Goal: Task Accomplishment & Management: Manage account settings

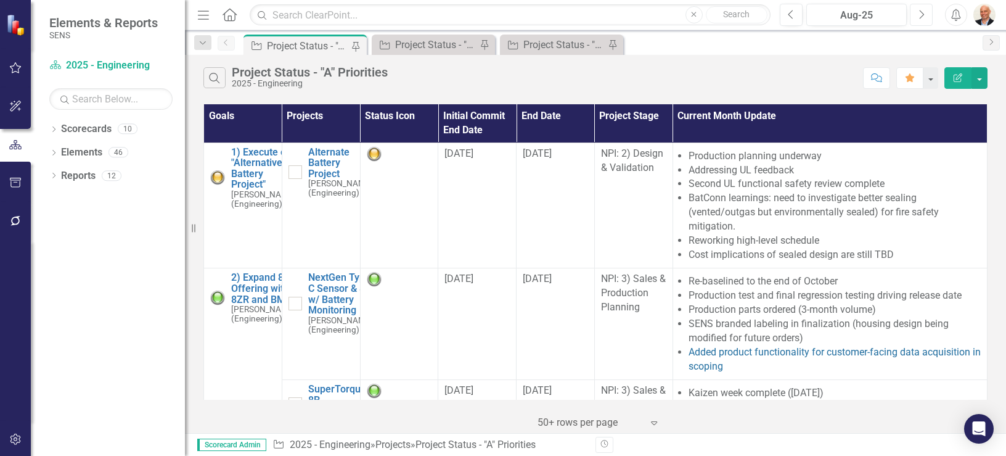
click at [499, 14] on icon "Next" at bounding box center [921, 14] width 7 height 11
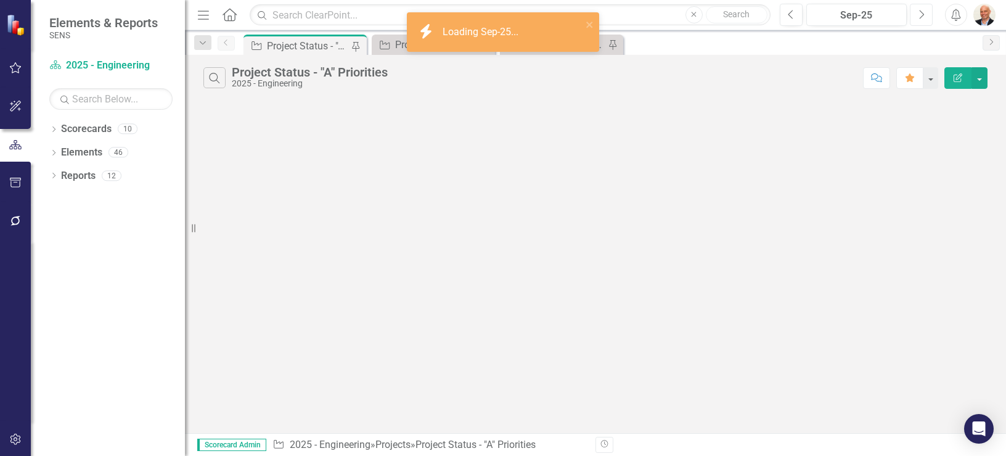
click at [499, 13] on icon "Next" at bounding box center [921, 14] width 7 height 11
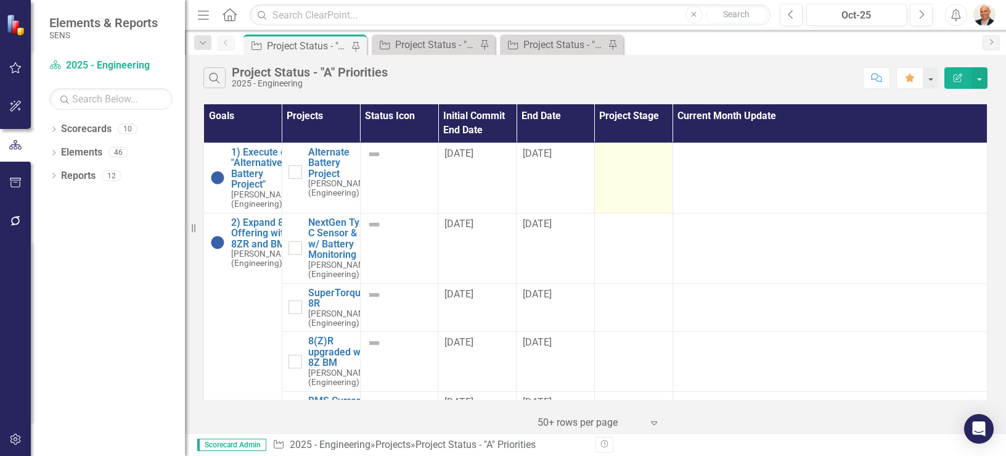
click at [499, 168] on td at bounding box center [633, 177] width 78 height 70
click at [499, 175] on td at bounding box center [633, 177] width 78 height 70
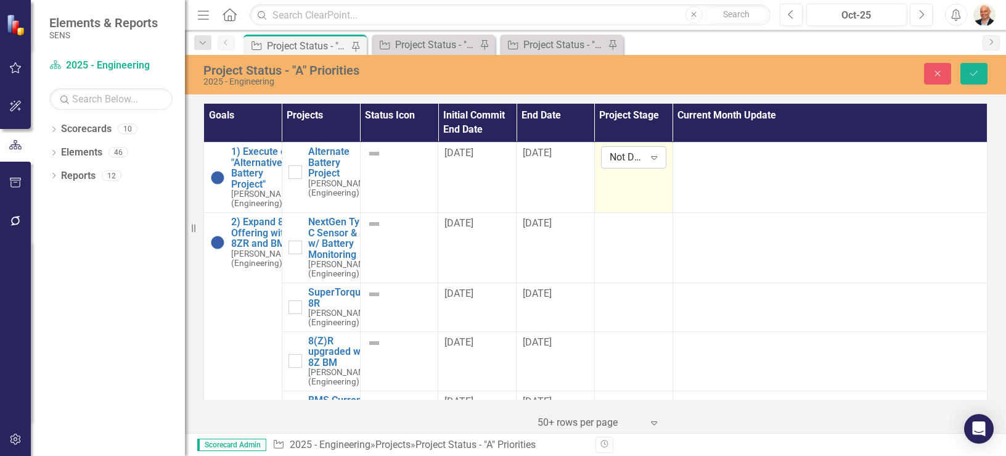
click at [499, 159] on icon "Expand" at bounding box center [654, 157] width 12 height 10
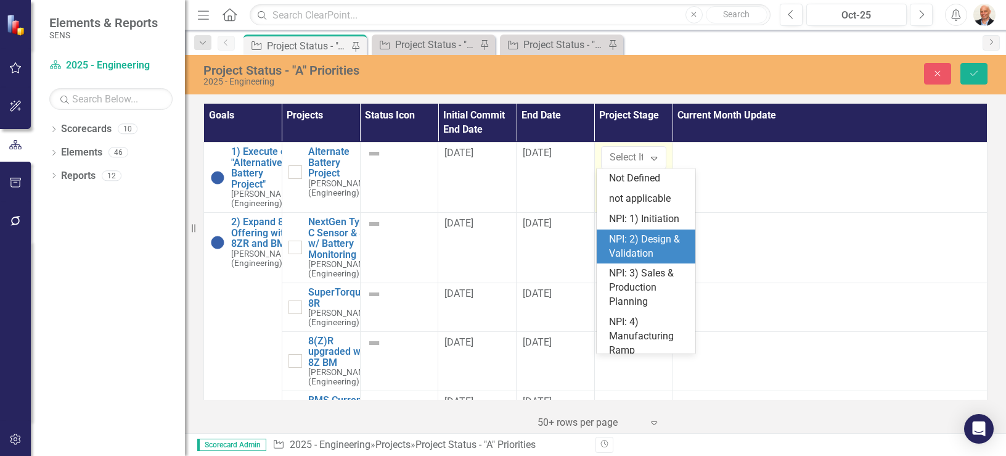
click at [499, 253] on div "NPI: 2) Design & Validation" at bounding box center [648, 246] width 79 height 28
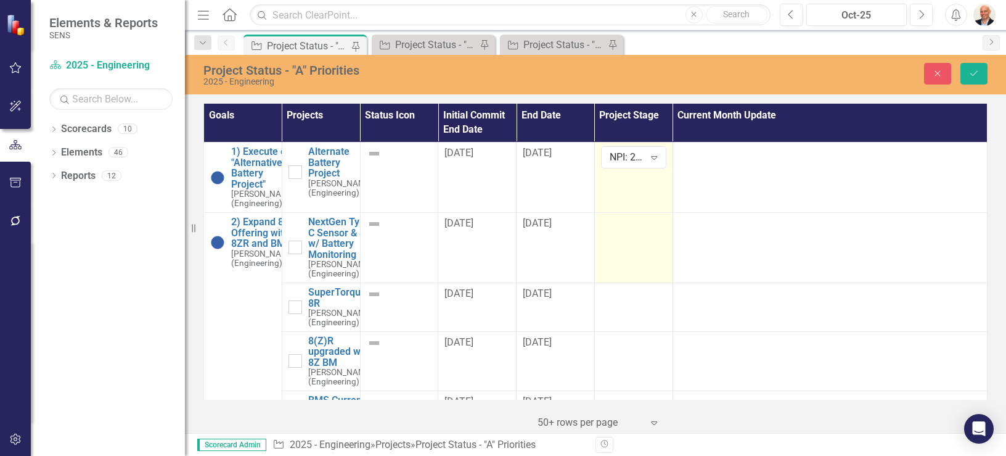
click at [499, 271] on td at bounding box center [633, 248] width 78 height 70
click at [499, 237] on div "Expand" at bounding box center [654, 228] width 22 height 20
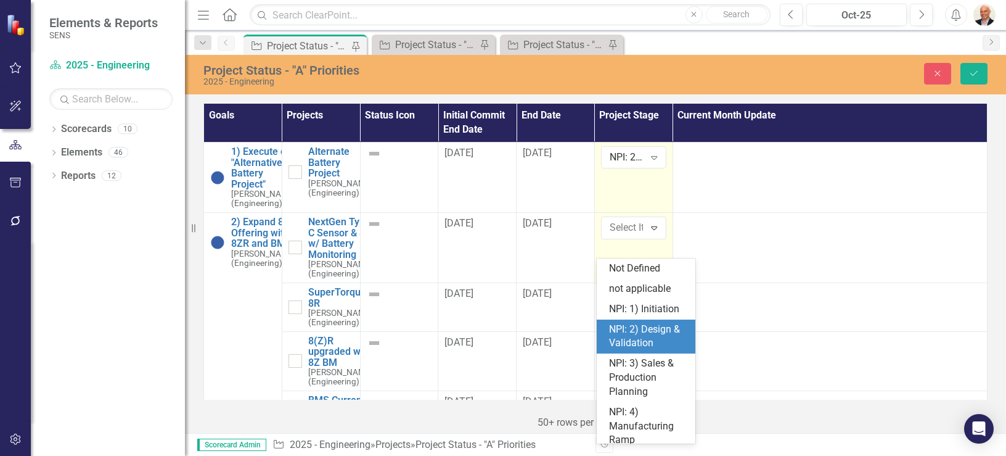
click at [499, 340] on div "NPI: 2) Design & Validation" at bounding box center [648, 337] width 79 height 28
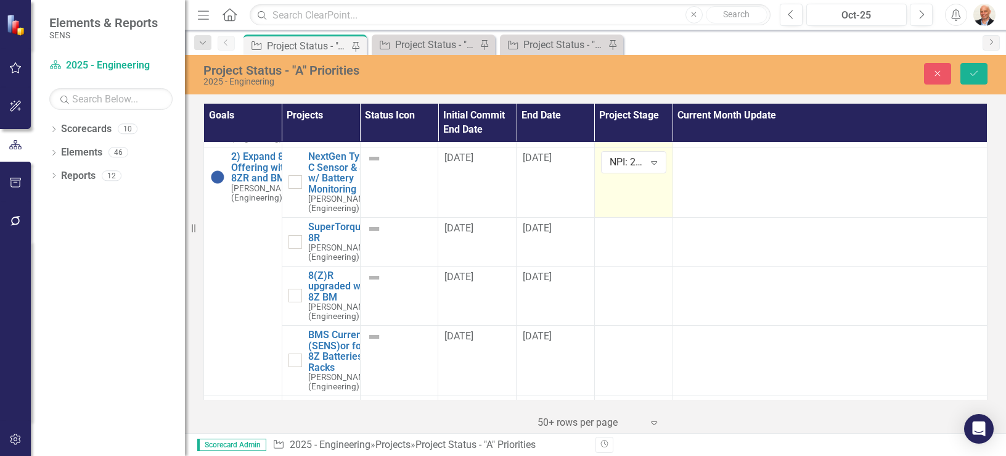
scroll to position [148, 0]
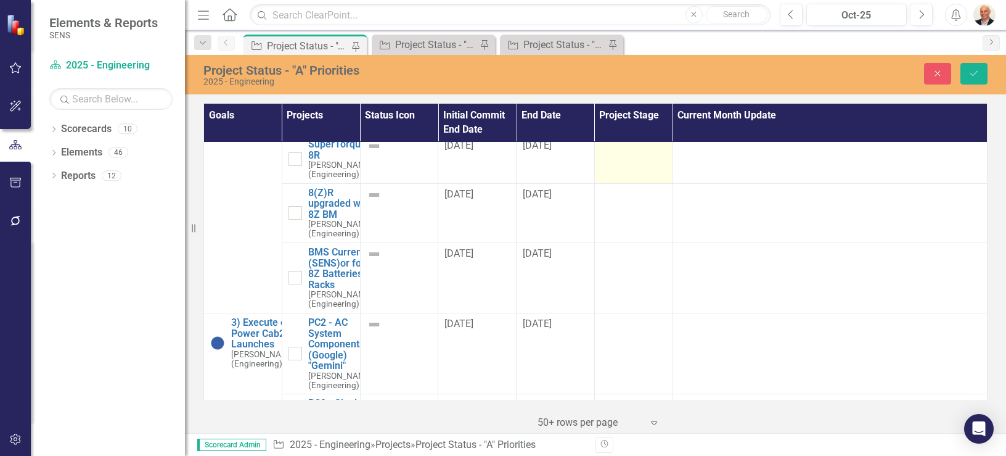
click at [499, 154] on div at bounding box center [633, 146] width 65 height 15
click at [499, 155] on icon "Expand" at bounding box center [654, 150] width 12 height 10
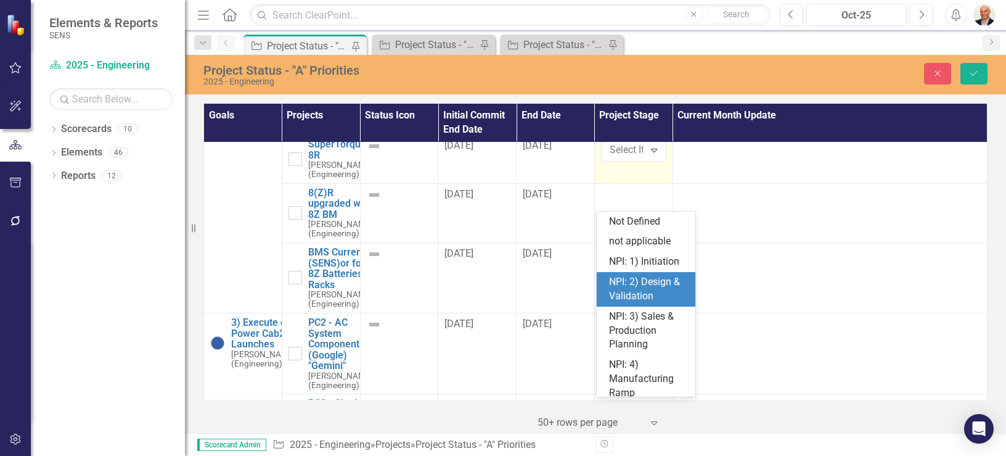
scroll to position [49, 0]
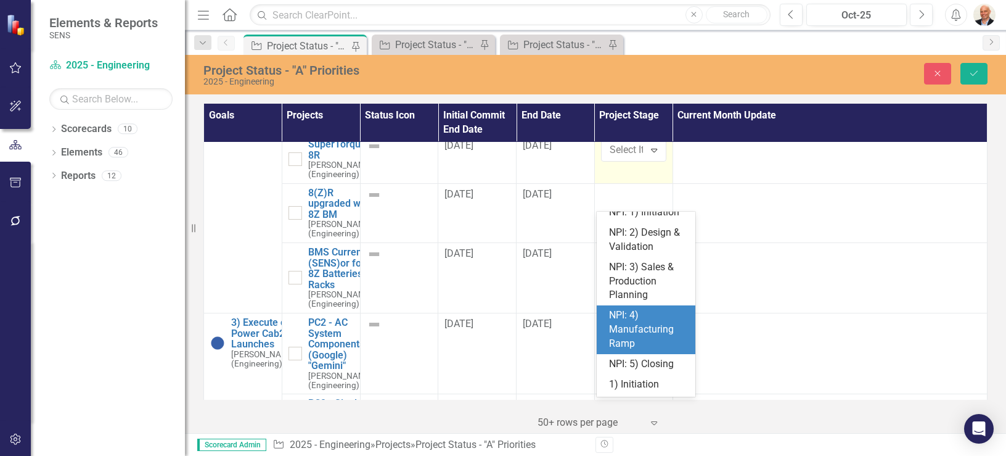
click at [499, 351] on div "NPI: 4) Manufacturing Ramp" at bounding box center [648, 329] width 79 height 43
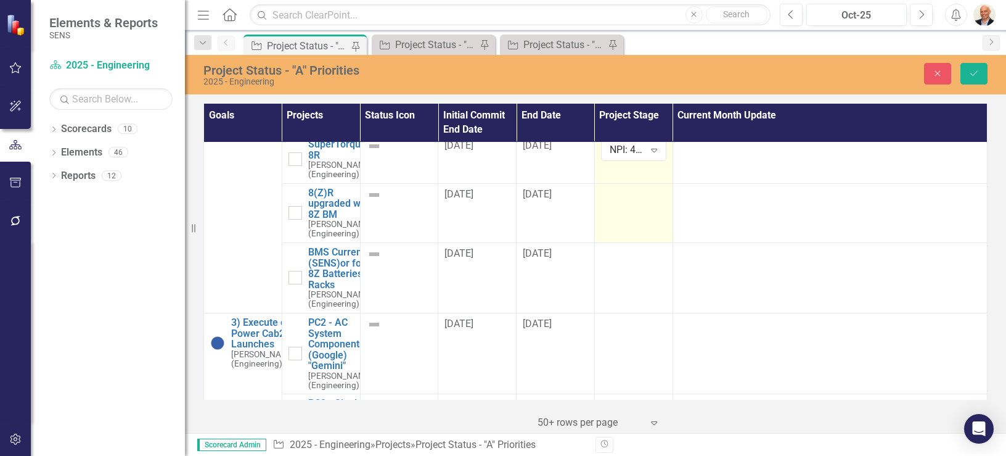
click at [499, 242] on td at bounding box center [633, 212] width 78 height 59
click at [499, 203] on icon "Expand" at bounding box center [654, 199] width 12 height 10
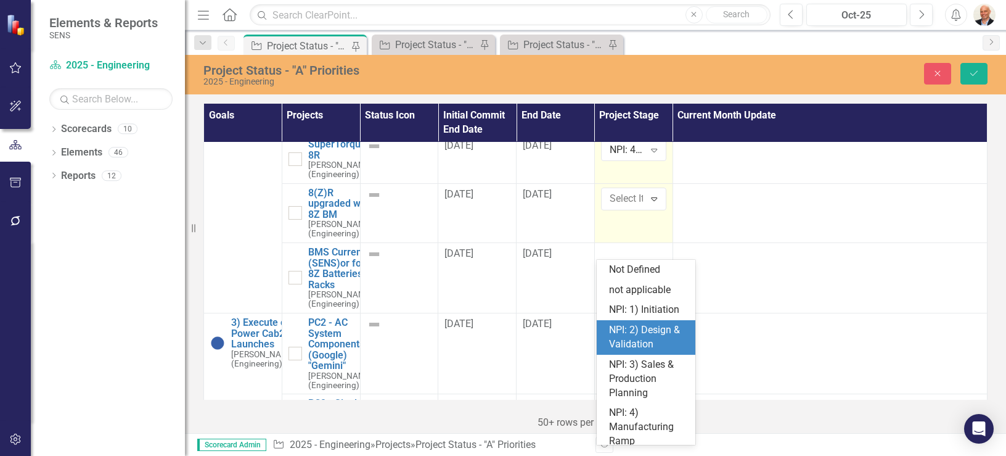
click at [499, 344] on div "NPI: 2) Design & Validation" at bounding box center [648, 337] width 79 height 28
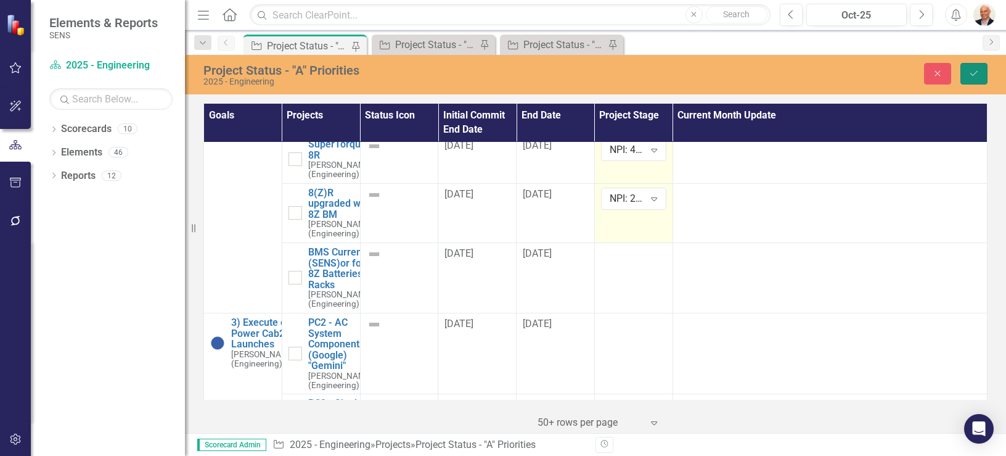
click at [499, 76] on icon "Save" at bounding box center [974, 73] width 11 height 9
